Goal: Task Accomplishment & Management: Manage account settings

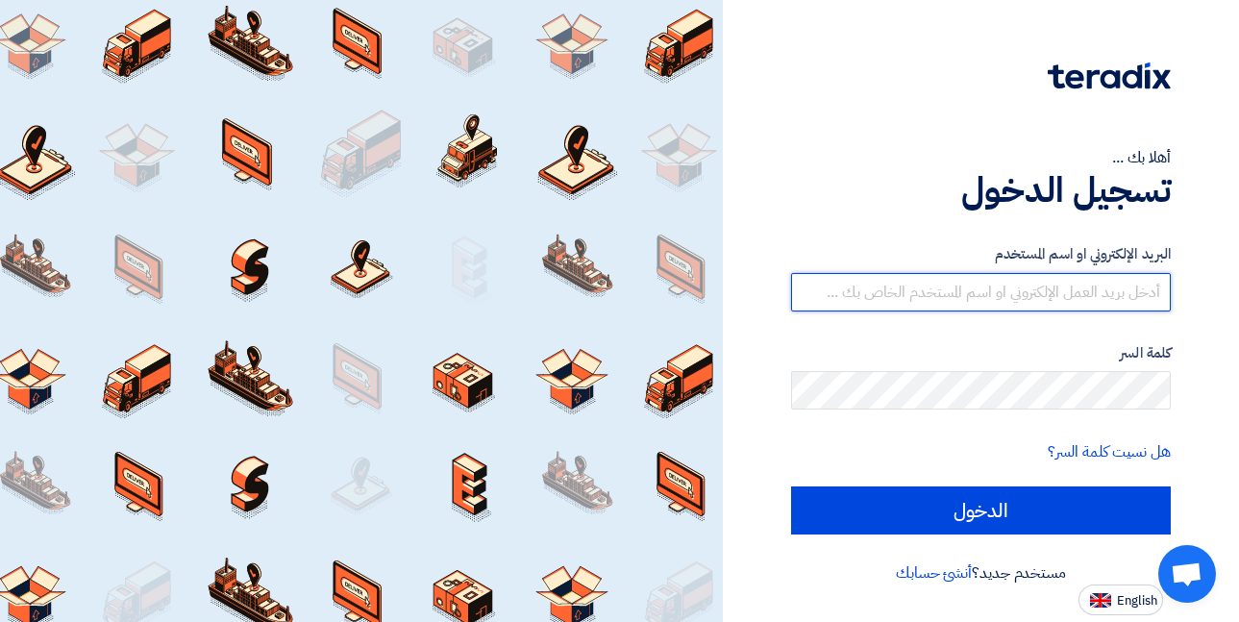
type input "[PERSON_NAME][EMAIL_ADDRESS][DOMAIN_NAME]"
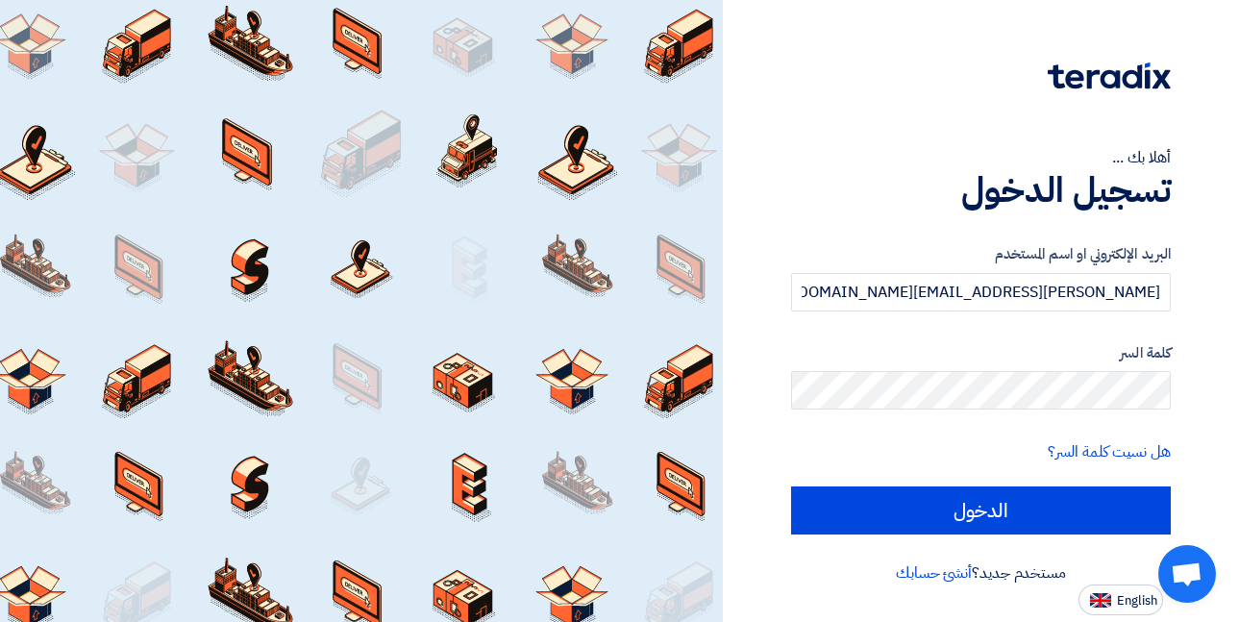
drag, startPoint x: 603, startPoint y: 202, endPoint x: 663, endPoint y: 124, distance: 98.6
click at [663, 124] on div at bounding box center [361, 311] width 723 height 622
drag, startPoint x: 247, startPoint y: 1, endPoint x: 707, endPoint y: 81, distance: 467.2
click at [707, 81] on div at bounding box center [361, 311] width 723 height 622
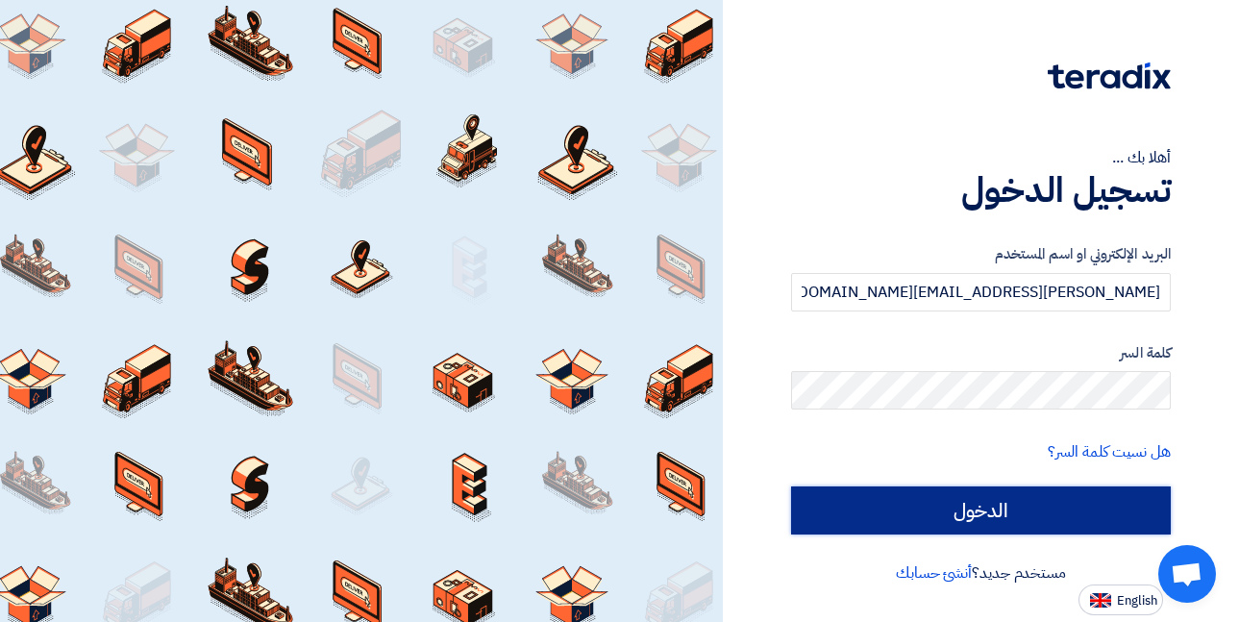
click at [916, 523] on input "الدخول" at bounding box center [981, 510] width 380 height 48
